Goal: Find specific page/section: Find specific page/section

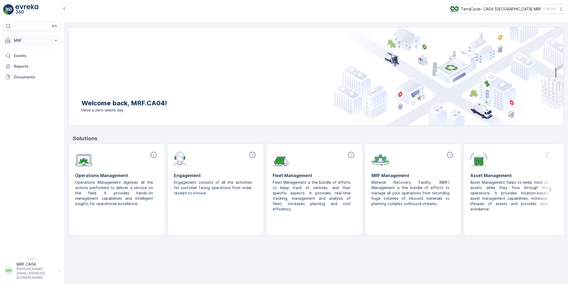
click at [55, 39] on icon at bounding box center [55, 40] width 5 height 5
click at [23, 57] on p "Inbound" at bounding box center [21, 56] width 14 height 5
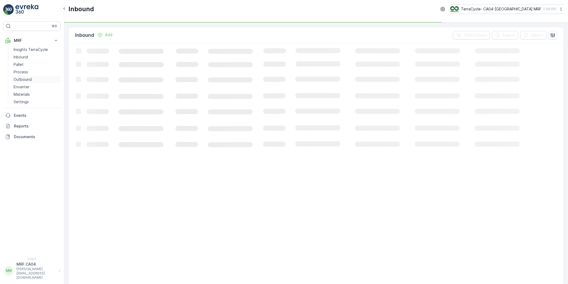
click at [24, 79] on p "Outbound" at bounding box center [23, 79] width 18 height 5
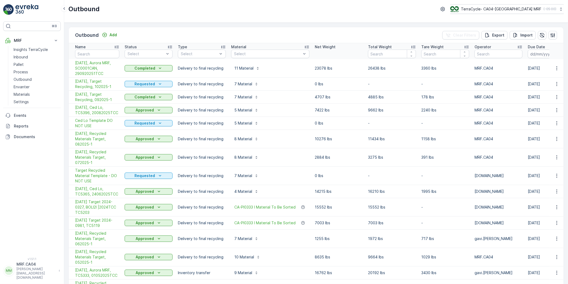
scroll to position [30, 0]
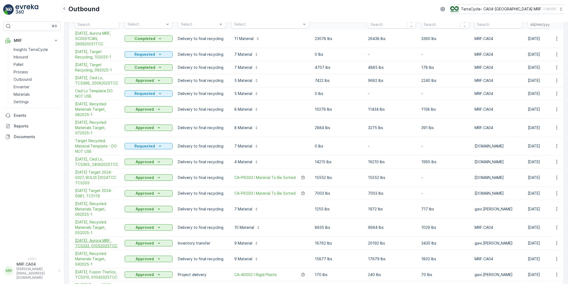
click at [106, 237] on span "[DATE], Aurora MRF, TC5333, 01052025TCC" at bounding box center [97, 242] width 44 height 11
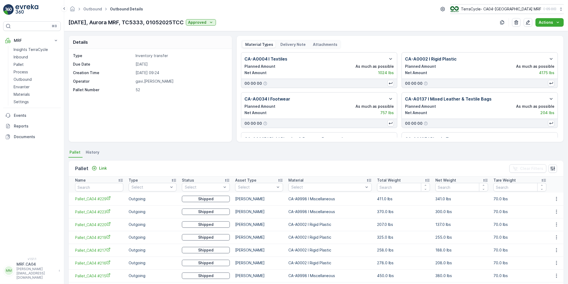
click at [146, 55] on p "Inventory transfer" at bounding box center [181, 55] width 91 height 5
click at [22, 55] on p "Inbound" at bounding box center [21, 56] width 14 height 5
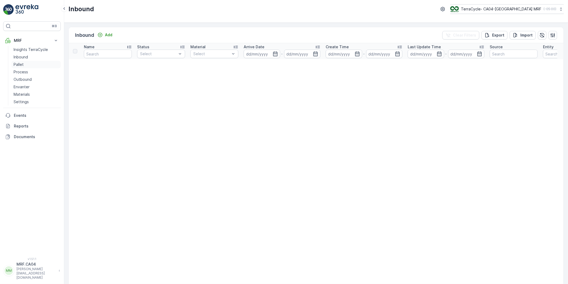
click at [19, 65] on p "Pallet" at bounding box center [19, 64] width 10 height 5
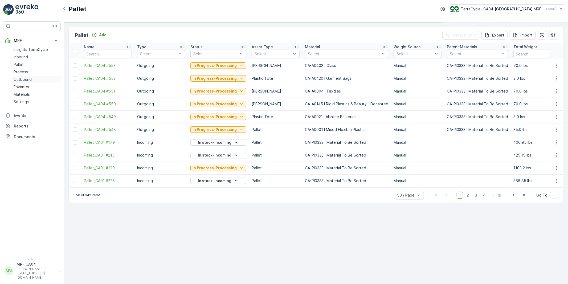
click at [21, 77] on p "Outbound" at bounding box center [23, 79] width 18 height 5
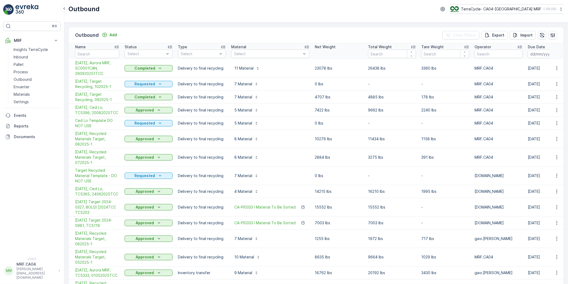
click at [196, 65] on p "Delivery to final recycling" at bounding box center [202, 67] width 48 height 5
click at [210, 67] on p "Delivery to final recycling" at bounding box center [202, 67] width 48 height 5
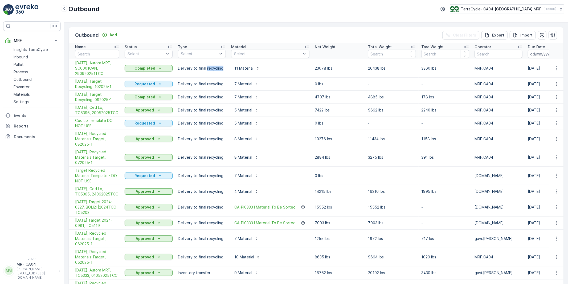
click at [210, 67] on p "Delivery to final recycling" at bounding box center [202, 67] width 48 height 5
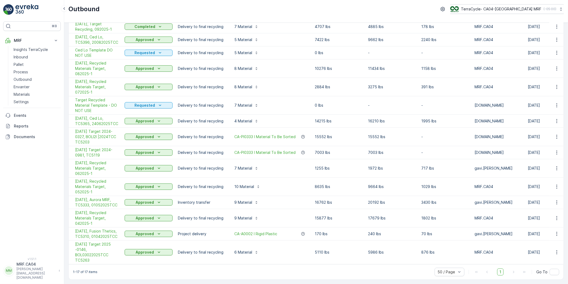
click at [104, 196] on td "[DATE], Aurora MRF, TC5333, 01052025TCC" at bounding box center [95, 202] width 53 height 13
click at [190, 199] on p "Inventory transfer" at bounding box center [202, 201] width 48 height 5
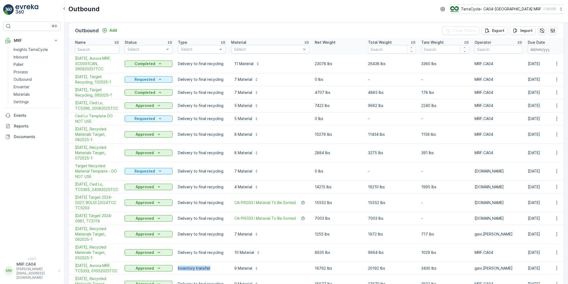
scroll to position [0, 0]
